Goal: Task Accomplishment & Management: Manage account settings

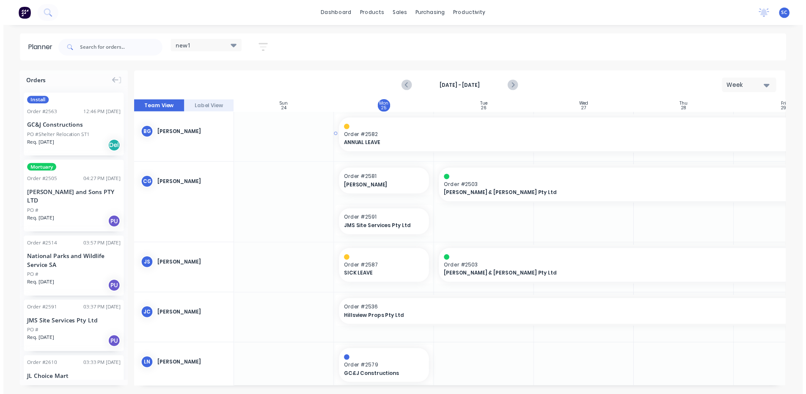
scroll to position [17, 0]
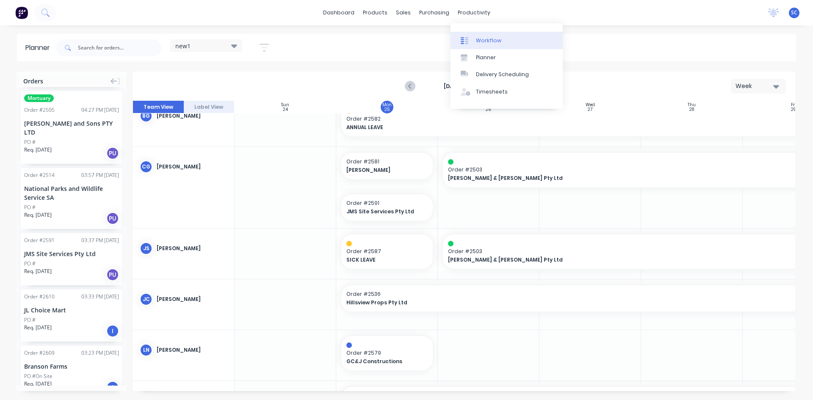
click at [476, 40] on div "Workflow" at bounding box center [488, 41] width 25 height 8
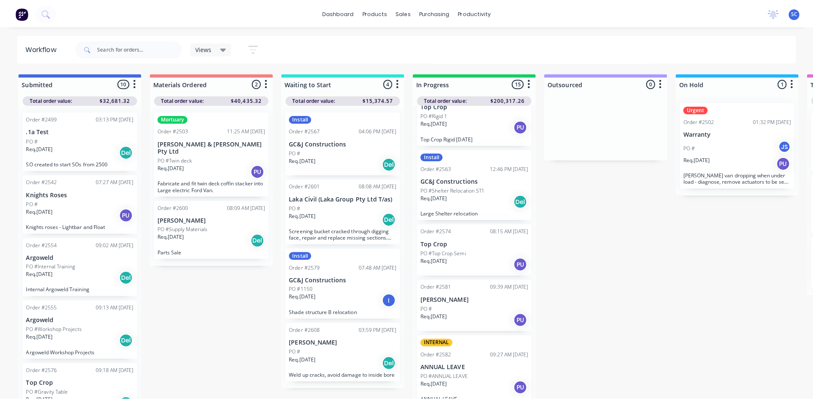
scroll to position [381, 0]
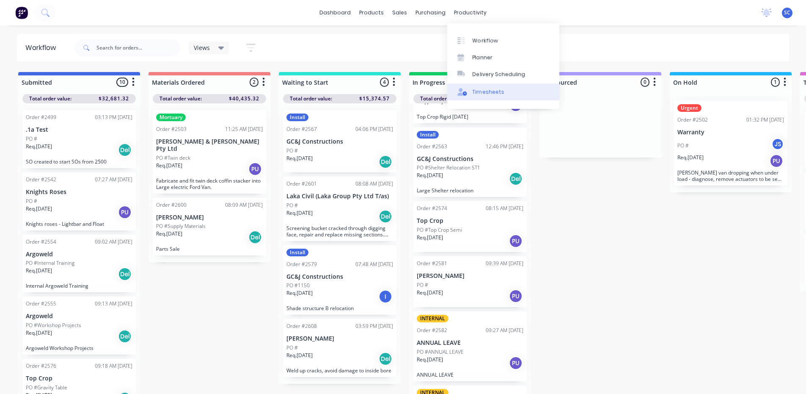
click at [486, 94] on div "Timesheets" at bounding box center [489, 92] width 32 height 8
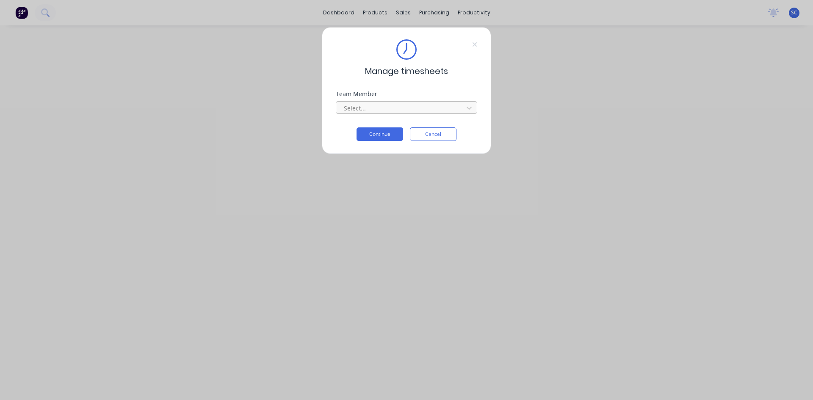
click at [382, 110] on div at bounding box center [401, 108] width 116 height 11
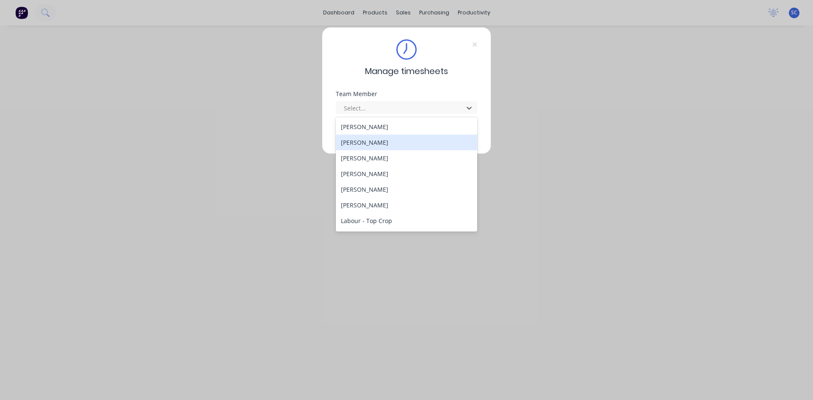
click at [378, 142] on div "[PERSON_NAME]" at bounding box center [406, 143] width 141 height 16
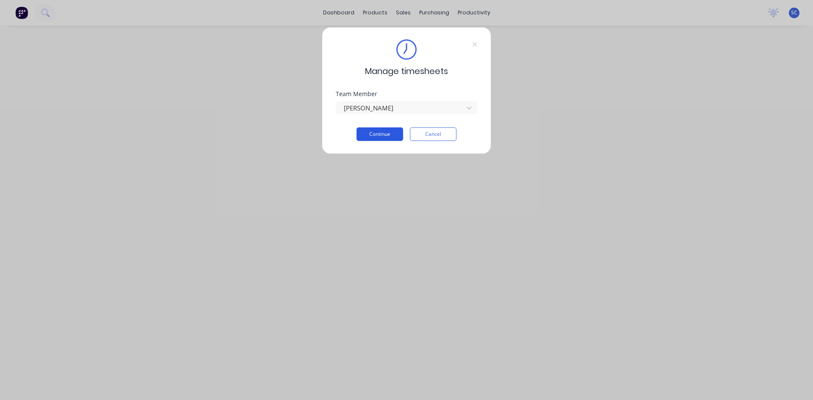
click at [385, 133] on button "Continue" at bounding box center [379, 134] width 47 height 14
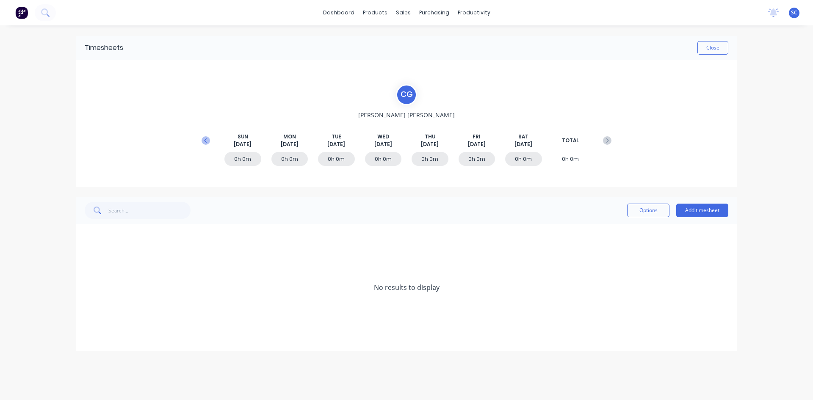
click at [204, 145] on button at bounding box center [205, 140] width 17 height 15
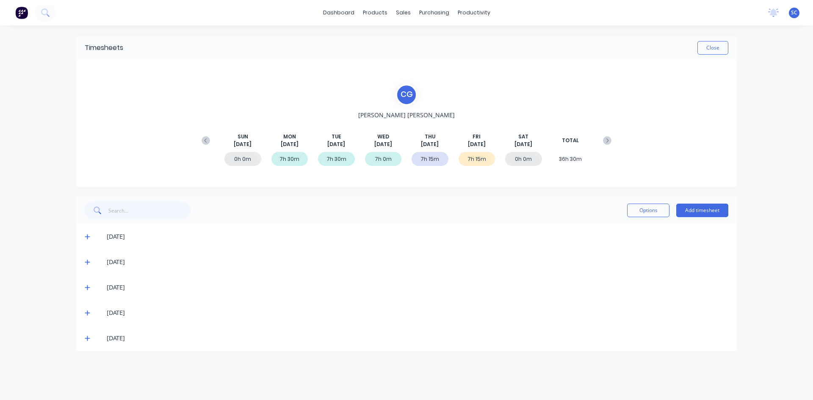
click at [86, 337] on icon at bounding box center [88, 338] width 6 height 6
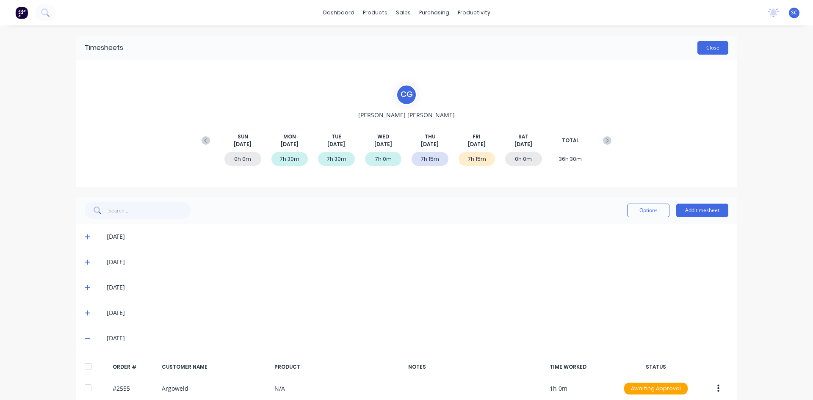
click at [705, 46] on button "Close" at bounding box center [712, 48] width 31 height 14
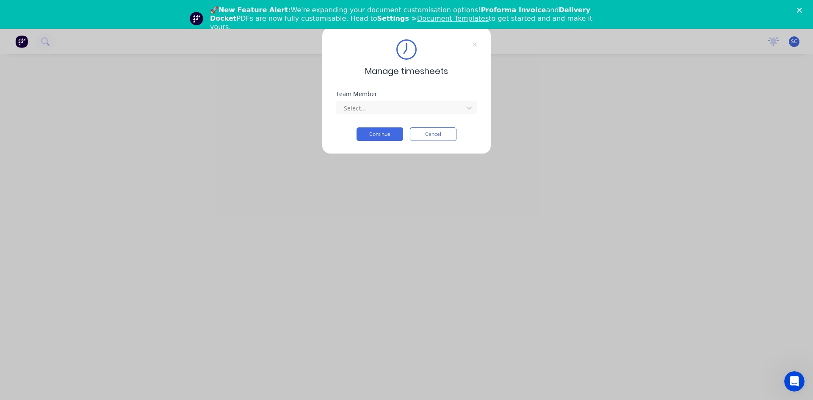
click at [800, 9] on polygon "Close" at bounding box center [799, 10] width 5 height 5
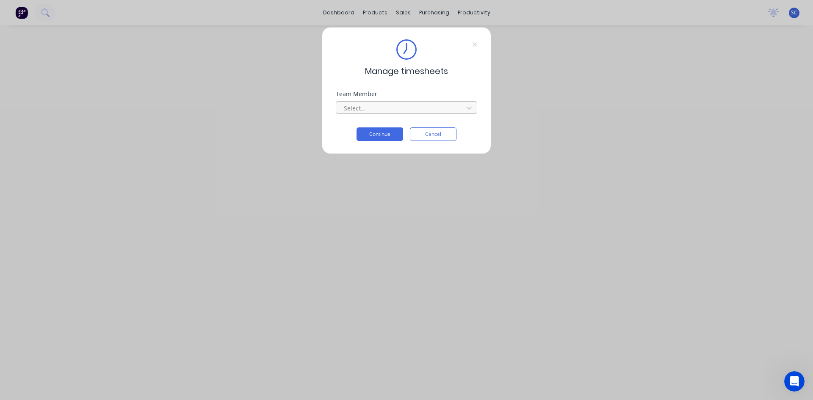
click at [366, 107] on div at bounding box center [401, 108] width 116 height 11
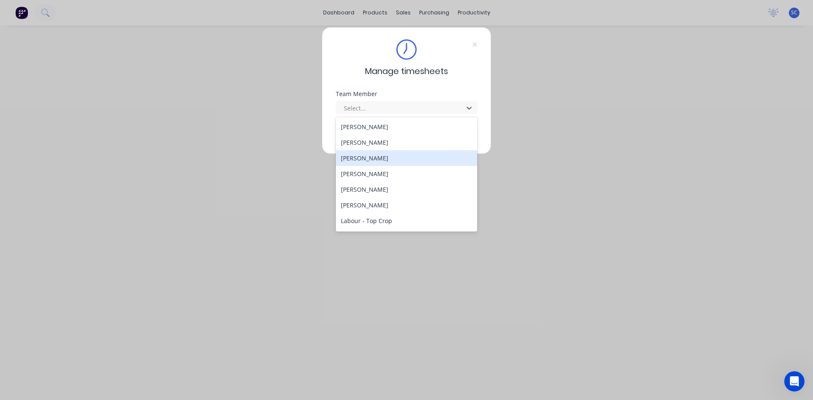
click at [394, 157] on div "[PERSON_NAME]" at bounding box center [406, 158] width 141 height 16
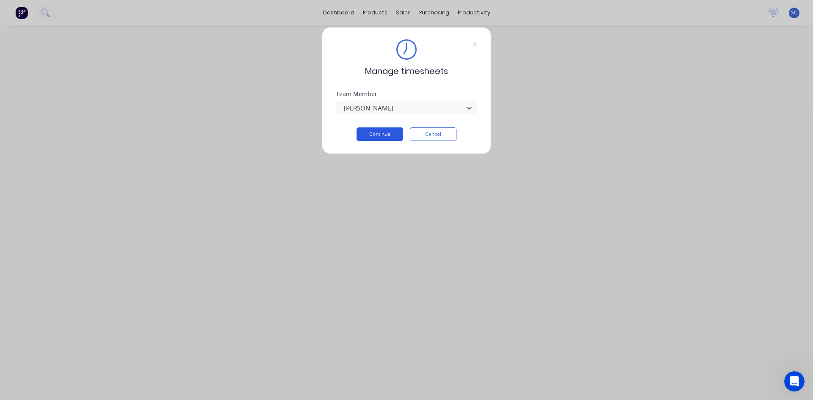
click at [385, 133] on button "Continue" at bounding box center [379, 134] width 47 height 14
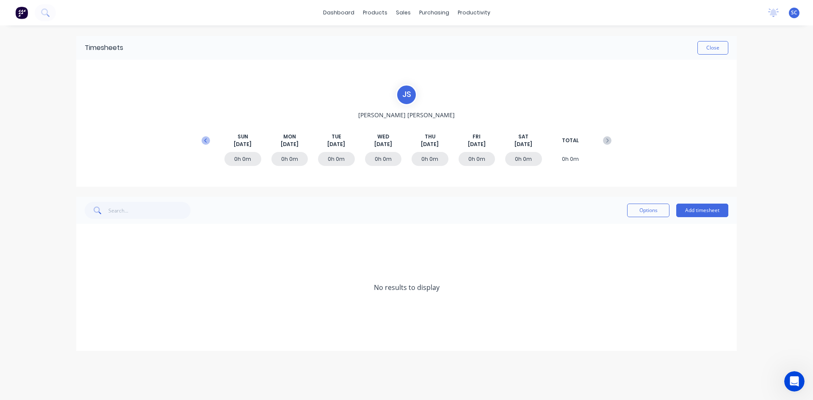
click at [207, 139] on icon at bounding box center [205, 140] width 8 height 8
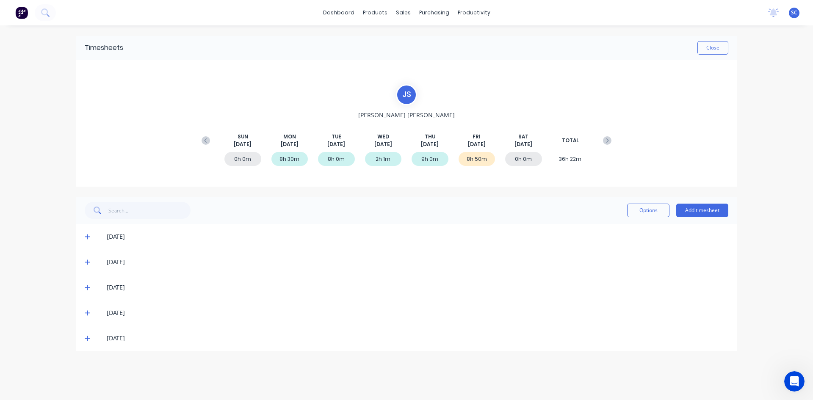
click at [88, 335] on span at bounding box center [89, 338] width 8 height 8
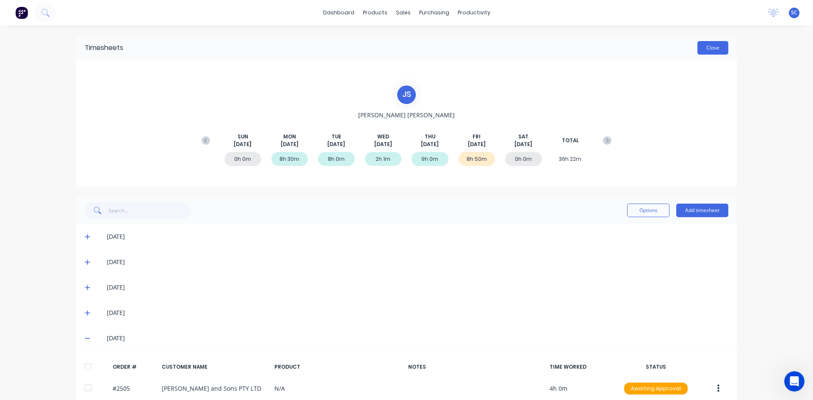
click at [706, 44] on button "Close" at bounding box center [712, 48] width 31 height 14
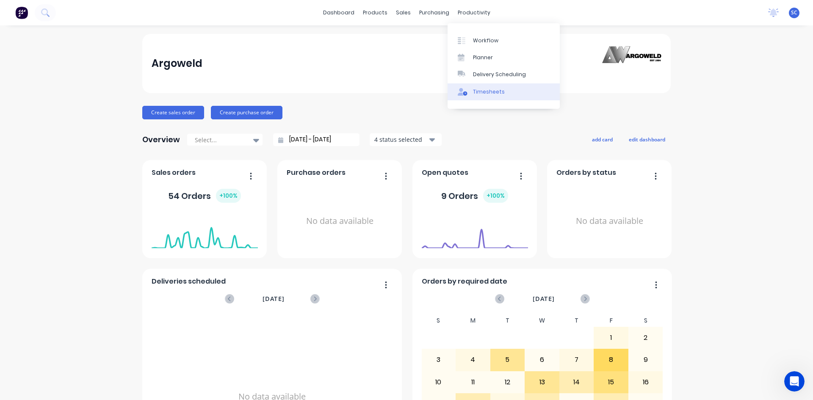
click at [493, 94] on div "Timesheets" at bounding box center [489, 92] width 32 height 8
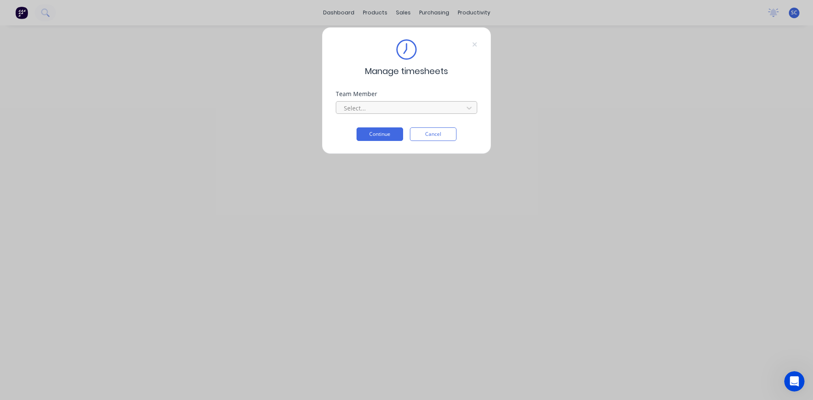
click at [431, 106] on div at bounding box center [401, 108] width 116 height 11
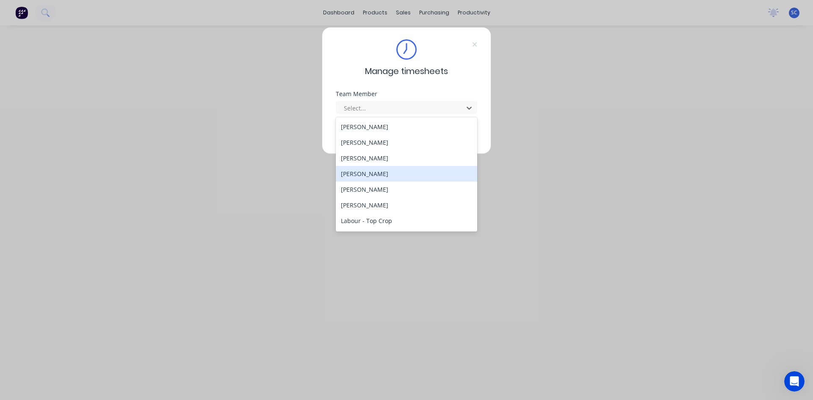
click at [378, 175] on div "[PERSON_NAME]" at bounding box center [406, 174] width 141 height 16
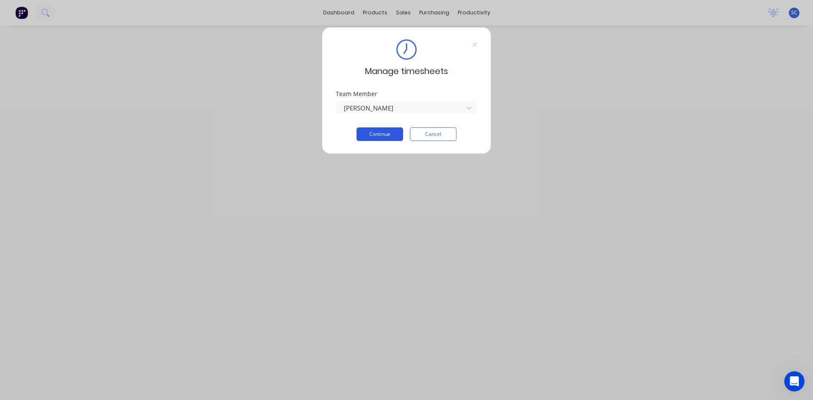
click at [380, 135] on button "Continue" at bounding box center [379, 134] width 47 height 14
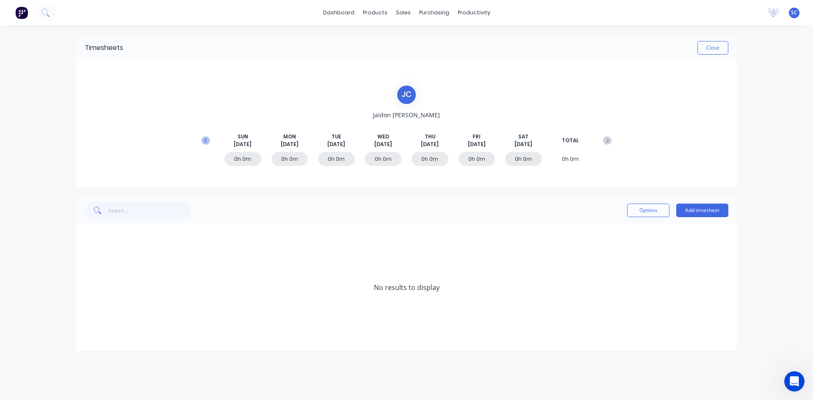
click at [205, 141] on icon at bounding box center [205, 140] width 3 height 4
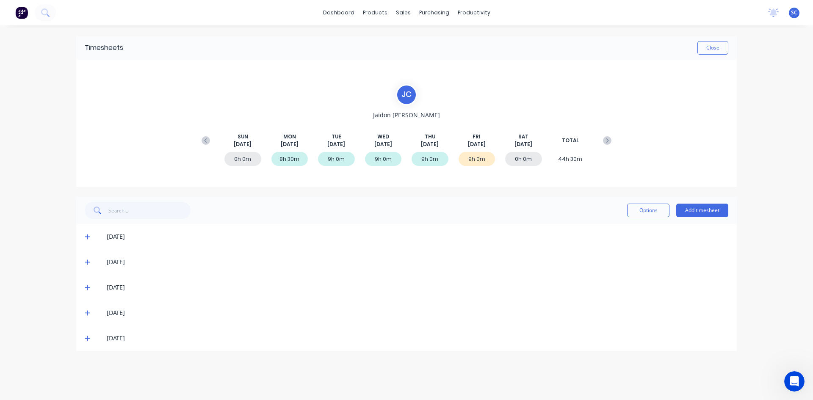
click at [88, 338] on icon at bounding box center [87, 338] width 5 height 5
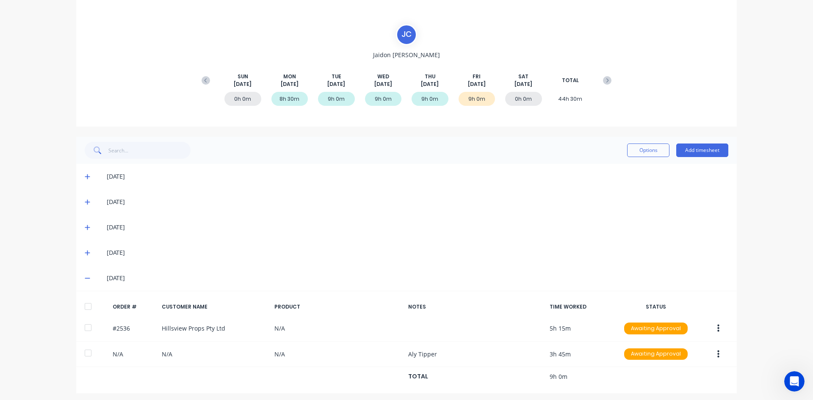
scroll to position [64, 0]
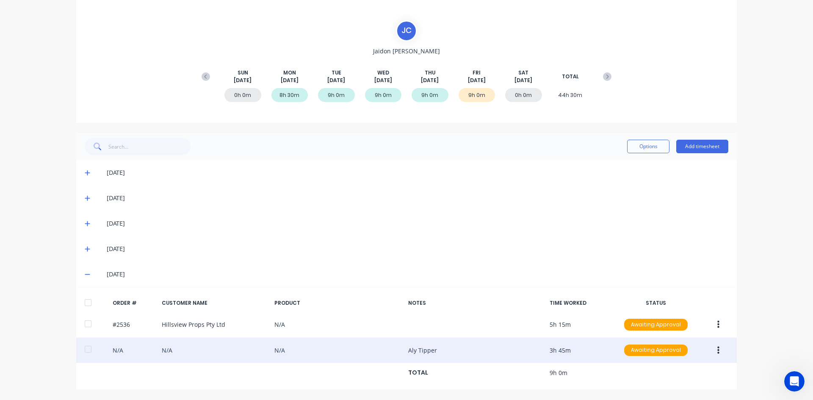
click at [717, 350] on icon "button" at bounding box center [718, 350] width 2 height 9
click at [669, 376] on div "Delete" at bounding box center [687, 373] width 65 height 12
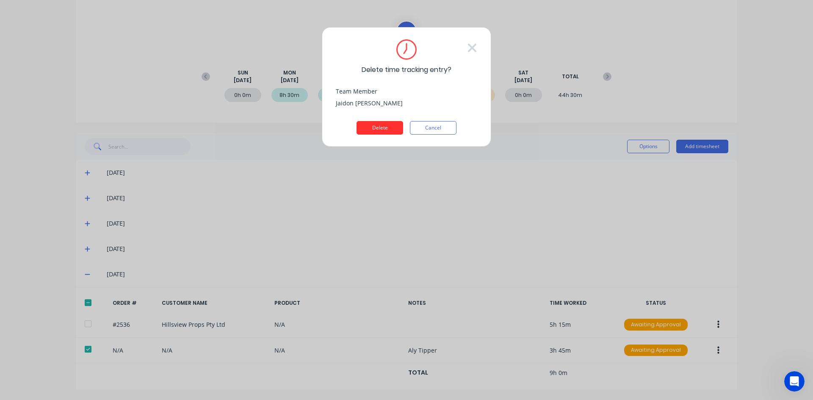
click at [393, 127] on button "Delete" at bounding box center [379, 128] width 47 height 14
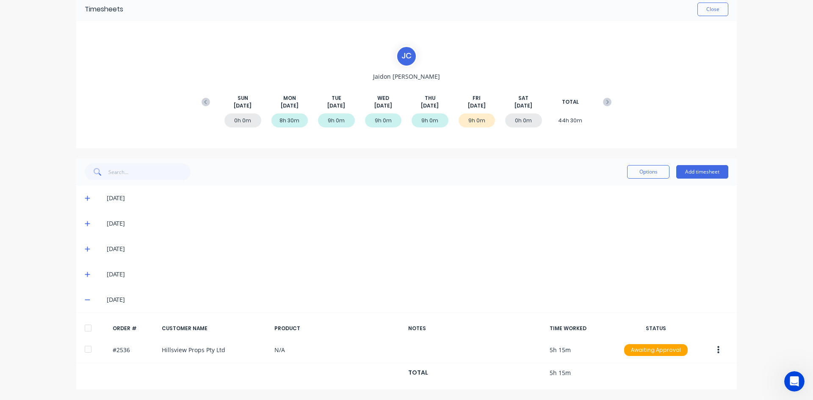
scroll to position [39, 0]
click at [698, 172] on button "Add timesheet" at bounding box center [702, 172] width 52 height 14
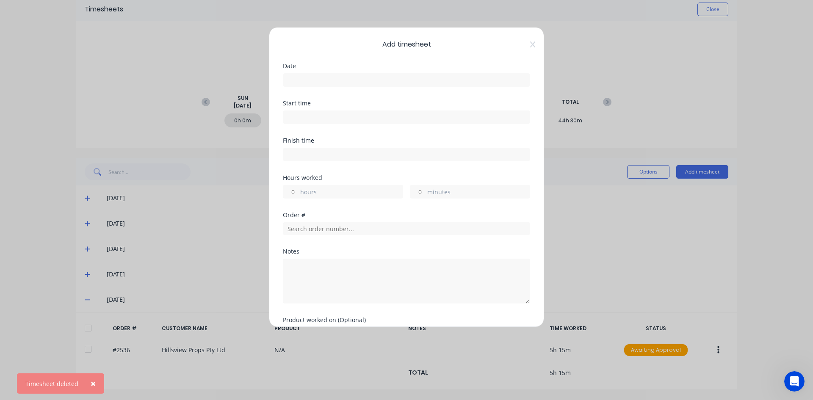
click at [332, 75] on input at bounding box center [406, 80] width 246 height 13
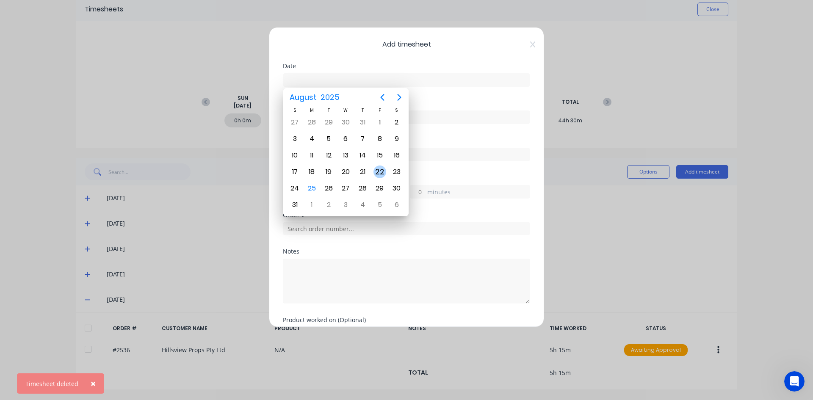
click at [383, 175] on div "22" at bounding box center [379, 172] width 13 height 13
type input "[DATE]"
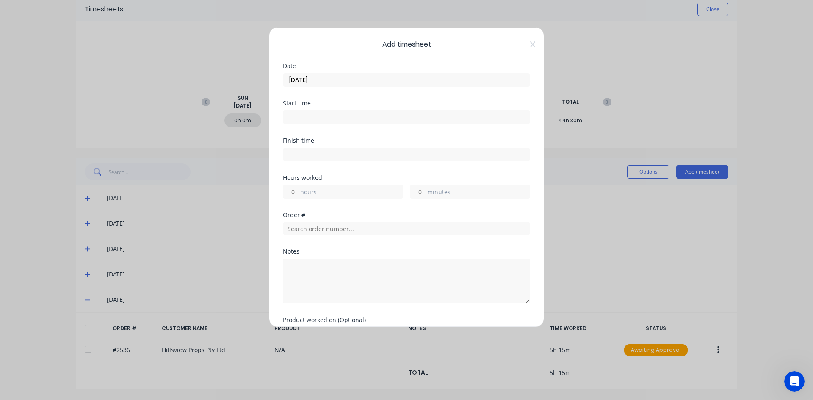
click at [301, 114] on input at bounding box center [406, 117] width 246 height 13
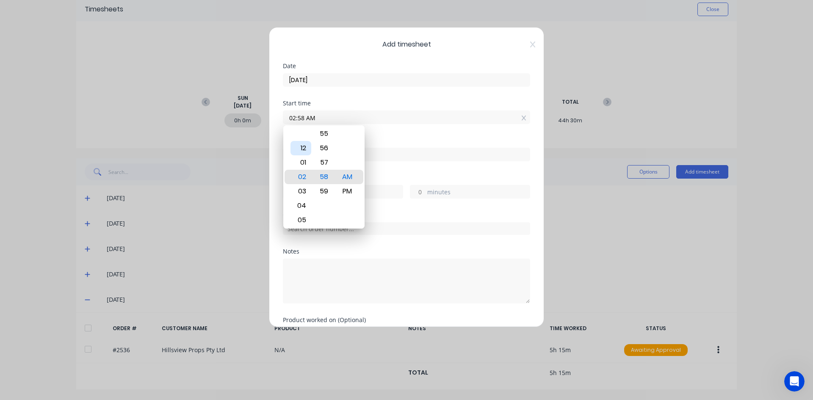
click at [300, 147] on div "12" at bounding box center [300, 148] width 21 height 14
click at [350, 190] on div "PM" at bounding box center [347, 191] width 21 height 14
type input "12:15 PM"
click at [411, 171] on div "Finish time" at bounding box center [406, 156] width 247 height 37
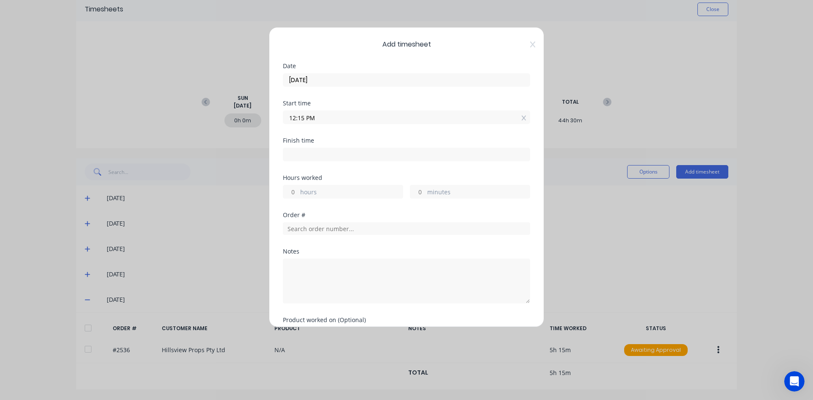
click at [318, 157] on input at bounding box center [406, 154] width 246 height 13
type input "09:59 AM"
type input "-2"
type input "-16"
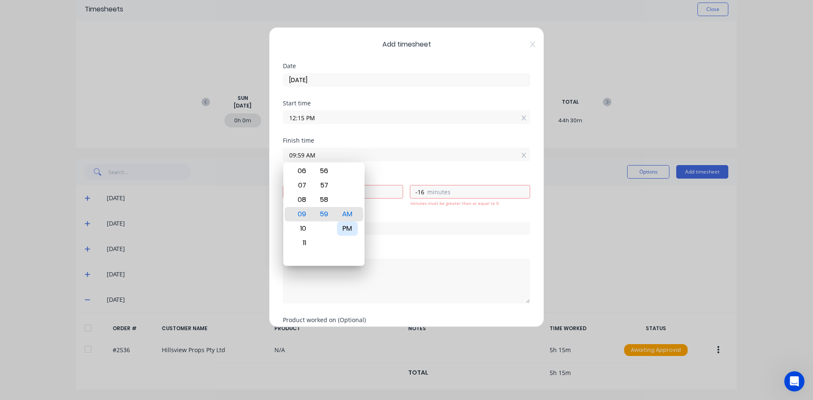
click at [341, 225] on div "PM" at bounding box center [347, 228] width 21 height 14
type input "09:59 PM"
type input "9"
type input "44"
type input "06:59 PM"
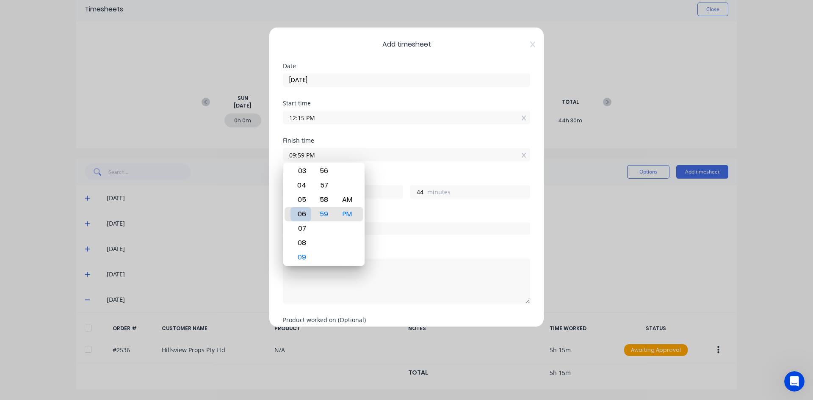
type input "6"
type input "05:59 PM"
type input "5"
type input "04:59 PM"
type input "4"
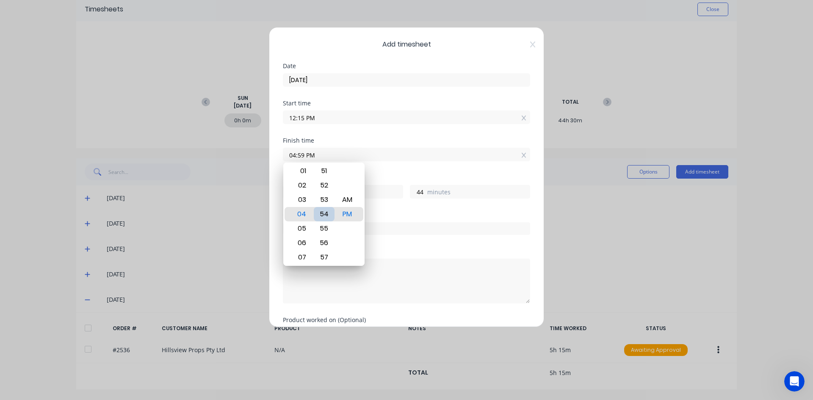
type input "04:54 PM"
type input "39"
type input "04:47 PM"
type input "32"
type input "04:41 PM"
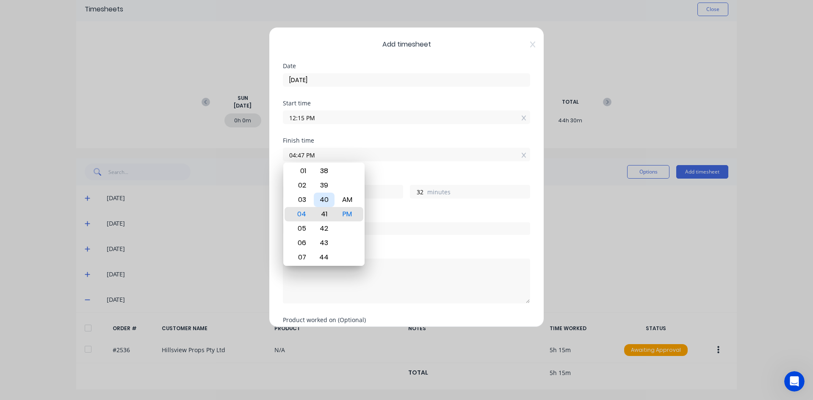
type input "26"
type input "04:39 PM"
type input "24"
type input "04:35 PM"
type input "20"
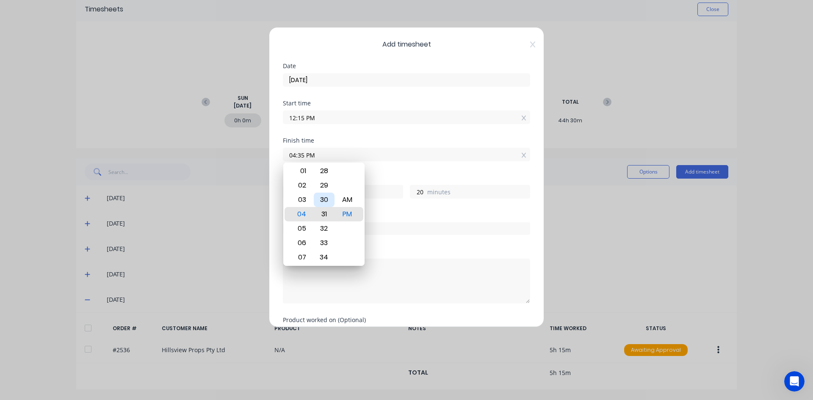
type input "04:31 PM"
type input "16"
type input "04:30 PM"
type input "15"
click at [347, 235] on div at bounding box center [347, 228] width 21 height 14
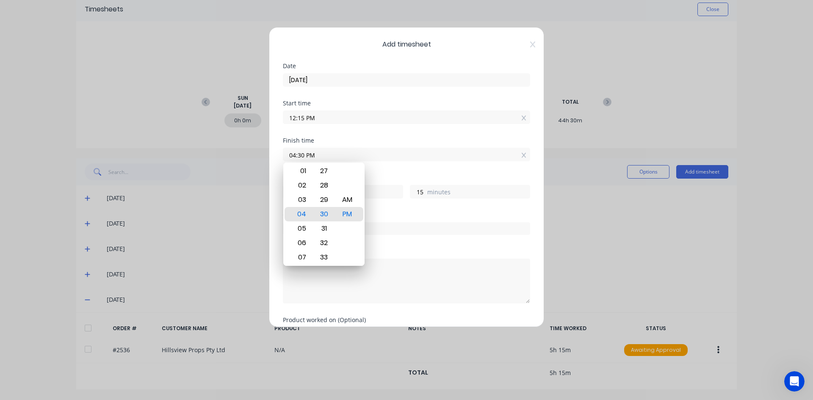
click at [404, 215] on div "Order #" at bounding box center [406, 215] width 247 height 6
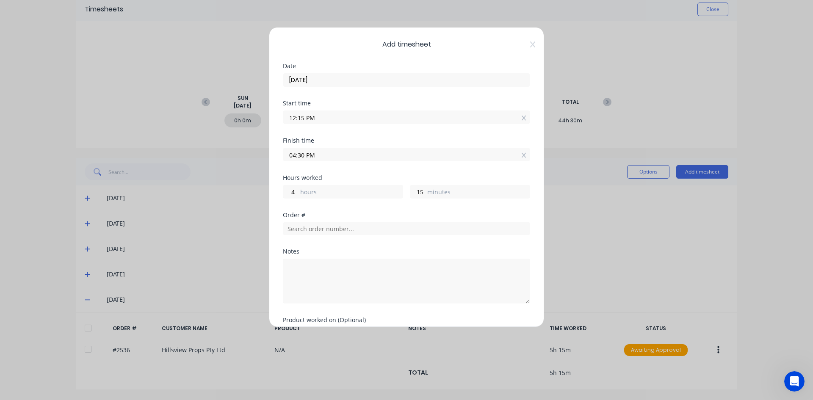
click at [301, 155] on input "04:30 PM" at bounding box center [406, 154] width 246 height 13
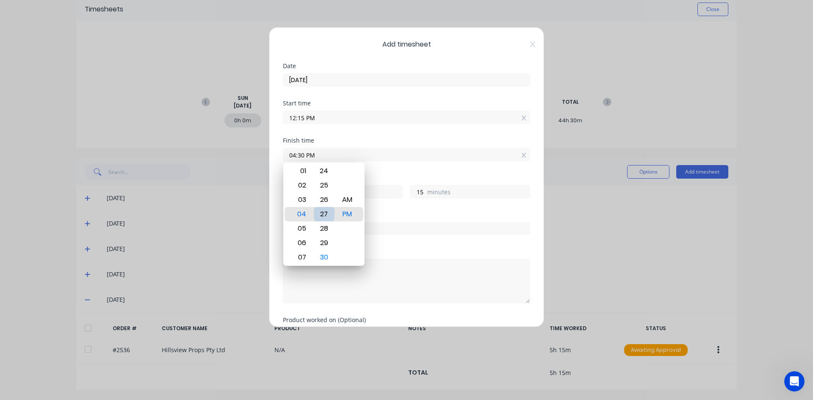
type input "04:26 PM"
type input "11"
type input "04:20 PM"
type input "5"
type input "04:14 PM"
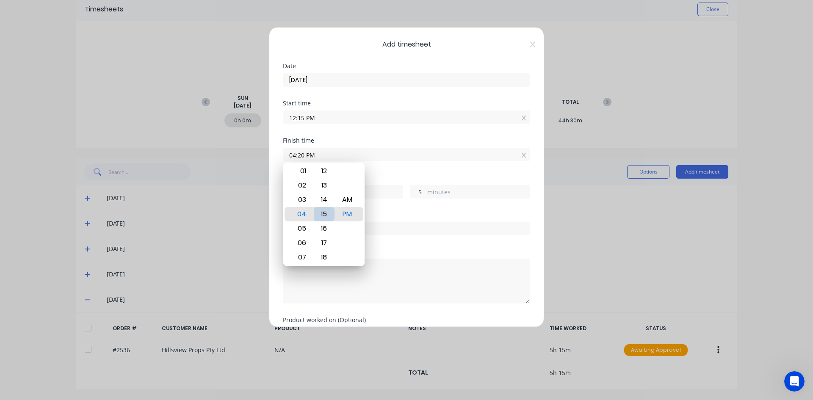
type input "3"
type input "59"
type input "04:07 PM"
type input "52"
type input "04:00 PM"
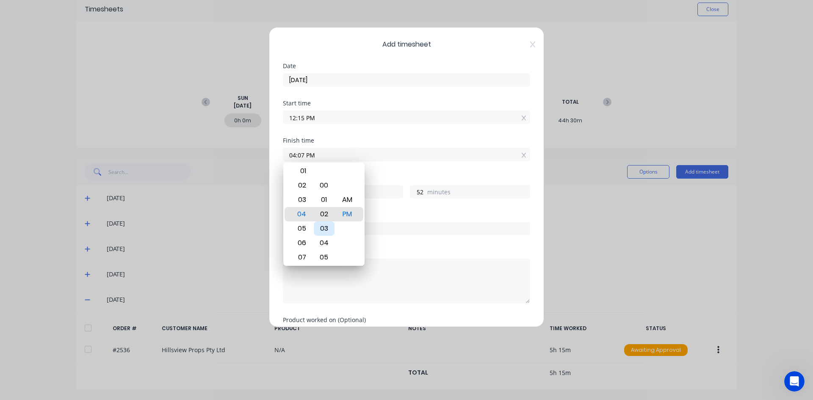
type input "45"
click at [330, 215] on div "00" at bounding box center [324, 214] width 21 height 14
click at [379, 173] on div "Finish time 04:00 PM" at bounding box center [406, 156] width 247 height 37
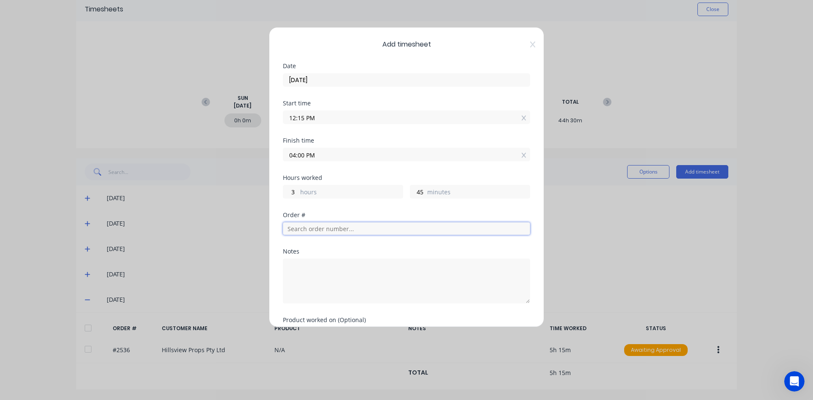
click at [346, 228] on input "text" at bounding box center [406, 228] width 247 height 13
drag, startPoint x: 333, startPoint y: 366, endPoint x: 450, endPoint y: 420, distance: 129.4
click at [450, 400] on html "dashboard products sales purchasing productivity dashboard products Product Cat…" at bounding box center [406, 200] width 813 height 400
click at [297, 229] on input "text" at bounding box center [406, 228] width 247 height 13
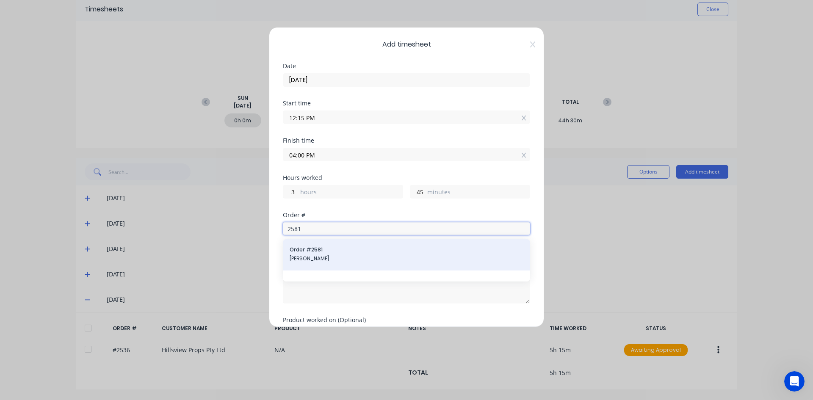
type input "2581"
click at [303, 252] on span "Order # 2581" at bounding box center [407, 250] width 234 height 8
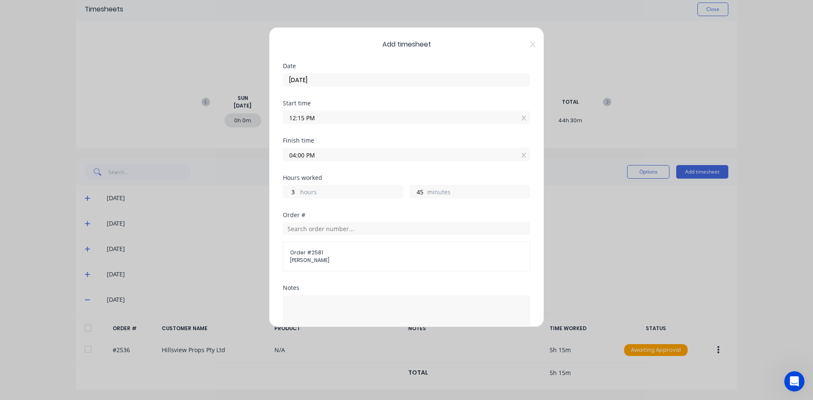
click at [304, 255] on span "Order # 2581" at bounding box center [406, 253] width 233 height 8
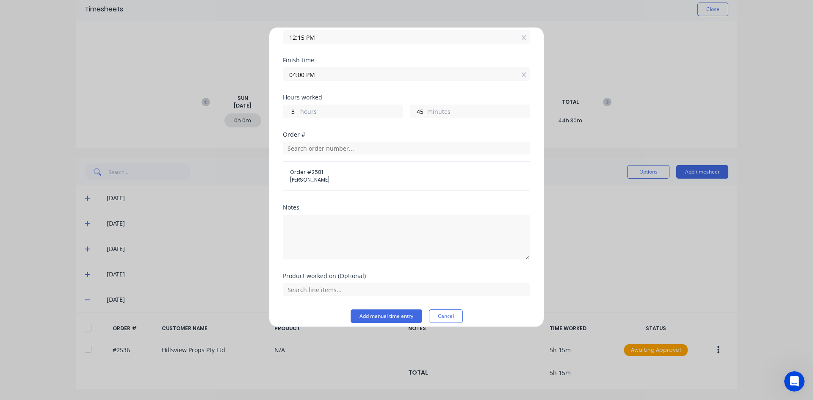
scroll to position [88, 0]
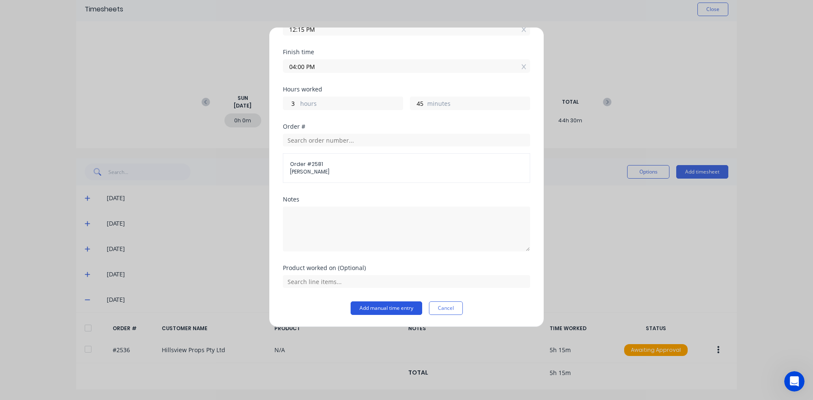
click at [388, 307] on button "Add manual time entry" at bounding box center [386, 308] width 72 height 14
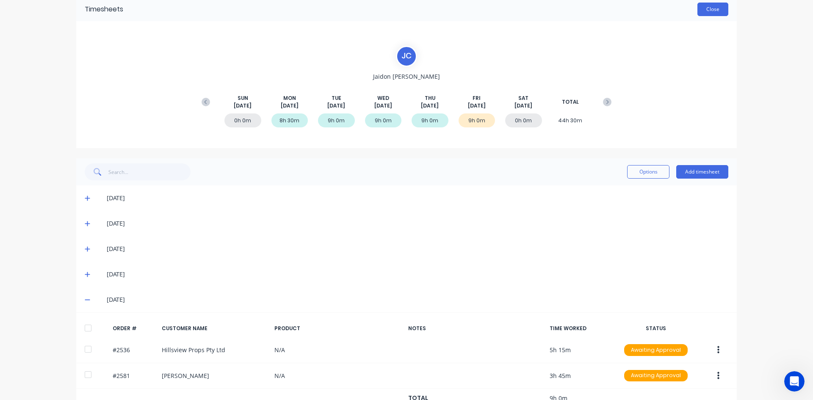
click at [706, 8] on button "Close" at bounding box center [712, 10] width 31 height 14
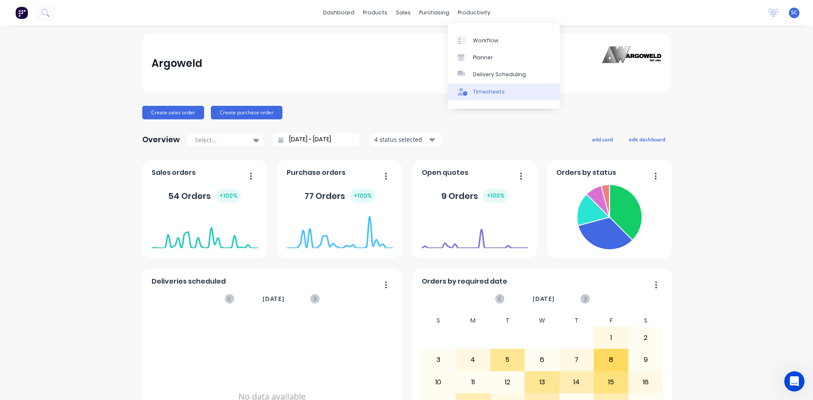
click at [486, 94] on div "Timesheets" at bounding box center [489, 92] width 32 height 8
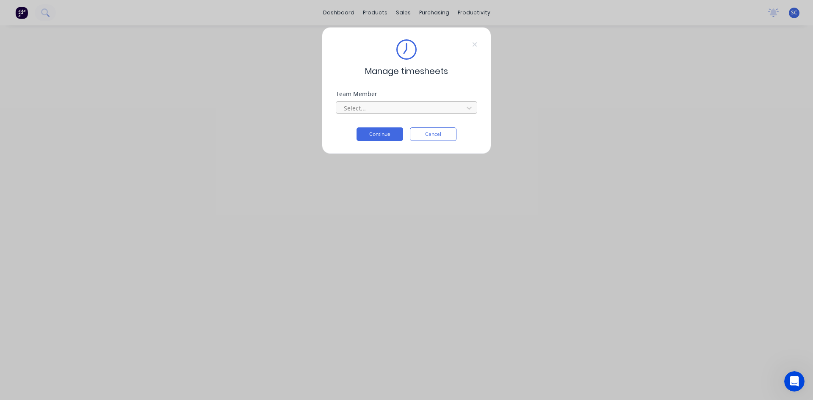
click at [406, 107] on div at bounding box center [401, 108] width 116 height 11
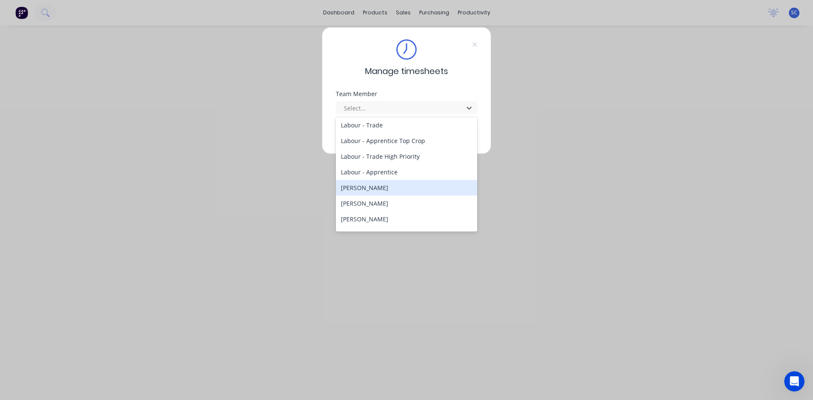
scroll to position [169, 0]
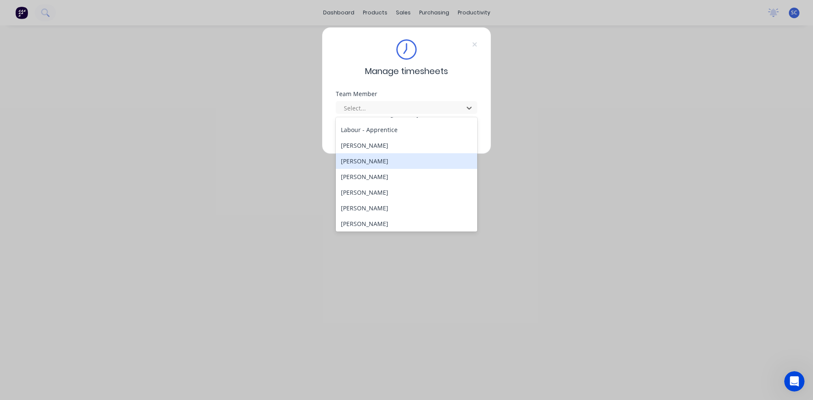
click at [384, 164] on div "[PERSON_NAME]" at bounding box center [406, 161] width 141 height 16
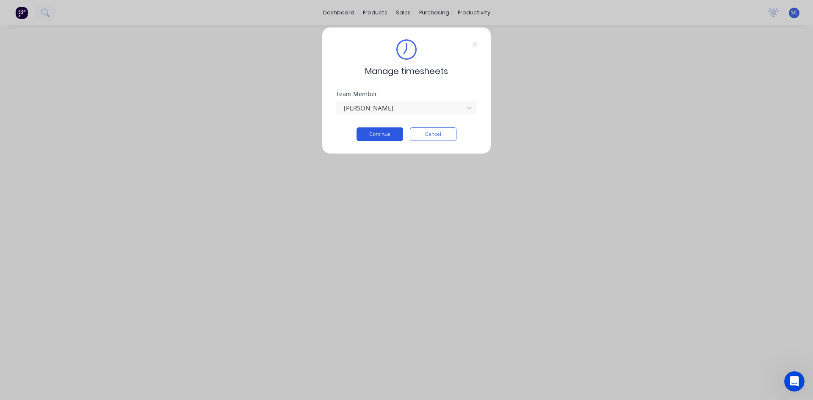
click at [384, 132] on button "Continue" at bounding box center [379, 134] width 47 height 14
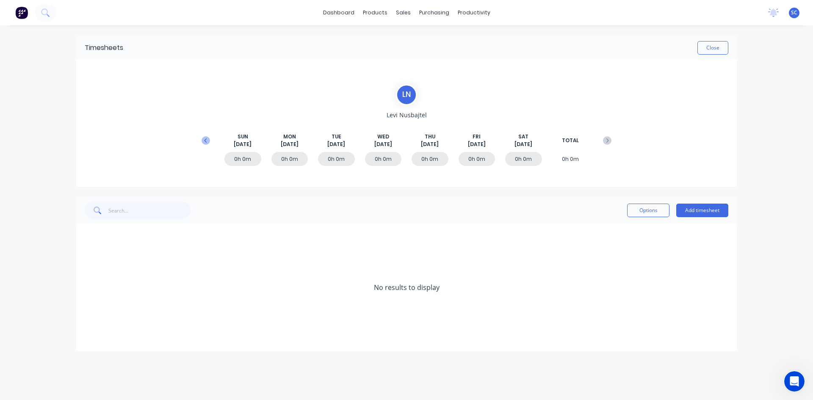
click at [205, 143] on icon at bounding box center [205, 140] width 8 height 8
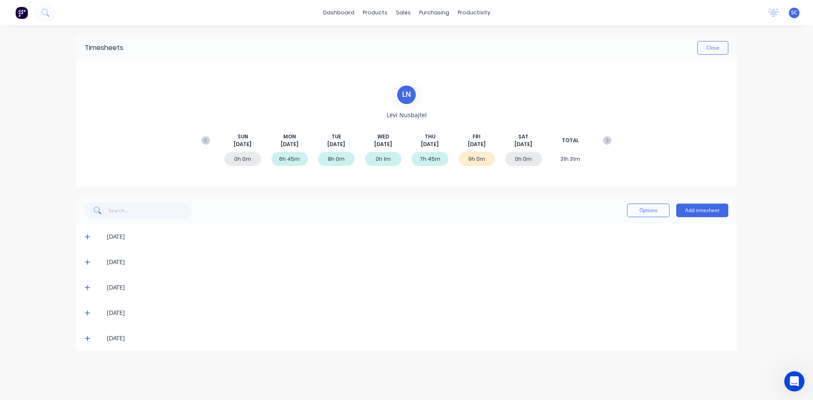
click at [87, 339] on icon at bounding box center [87, 338] width 5 height 5
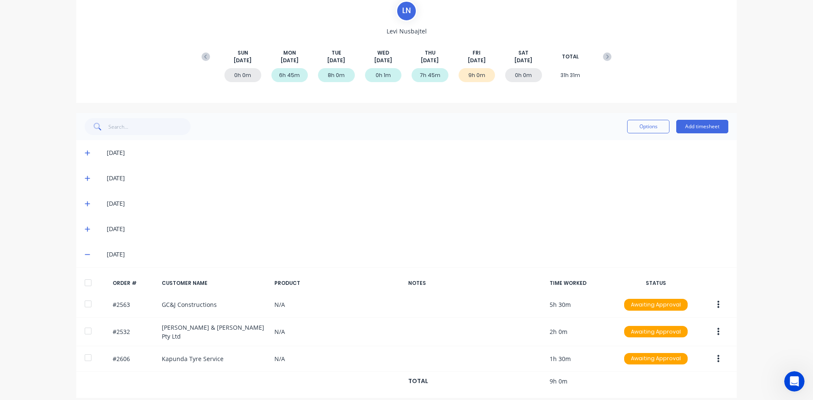
scroll to position [85, 0]
